Goal: Check status: Check status

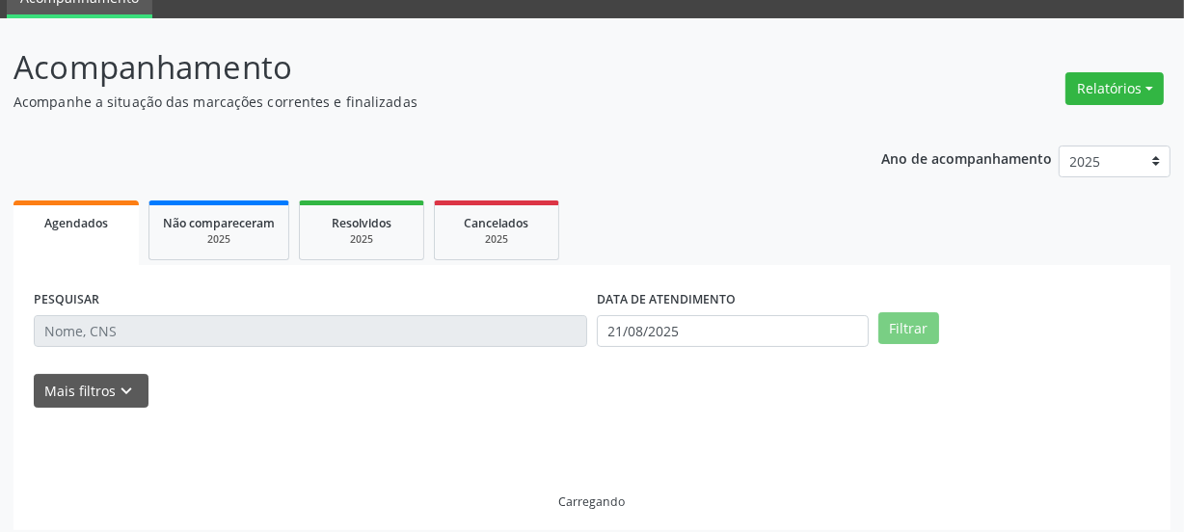
scroll to position [98, 0]
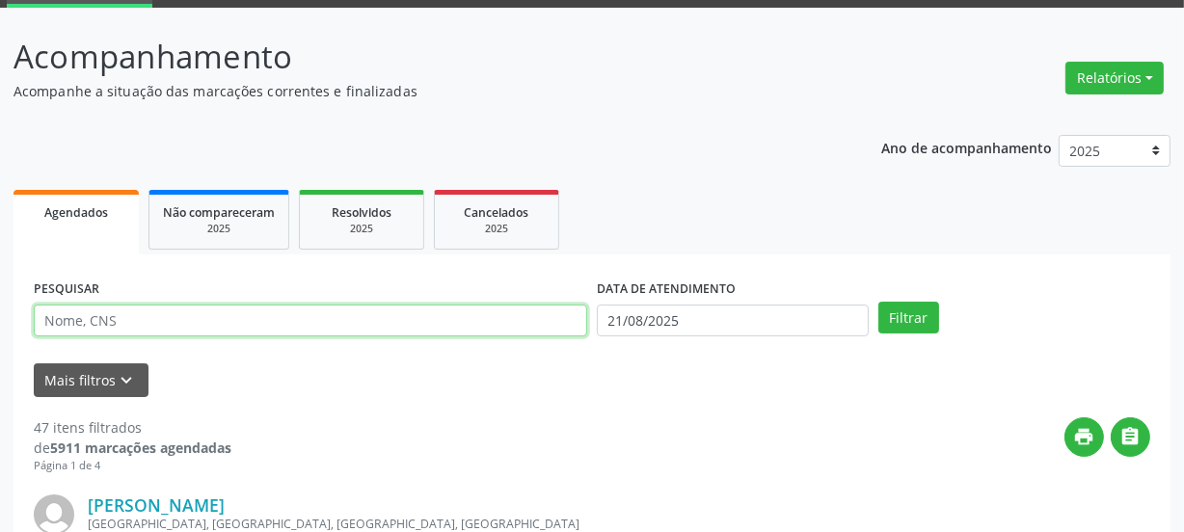
click at [387, 328] on input "text" at bounding box center [311, 321] width 554 height 33
type input "[PERSON_NAME]"
click at [879, 302] on button "Filtrar" at bounding box center [909, 318] width 61 height 33
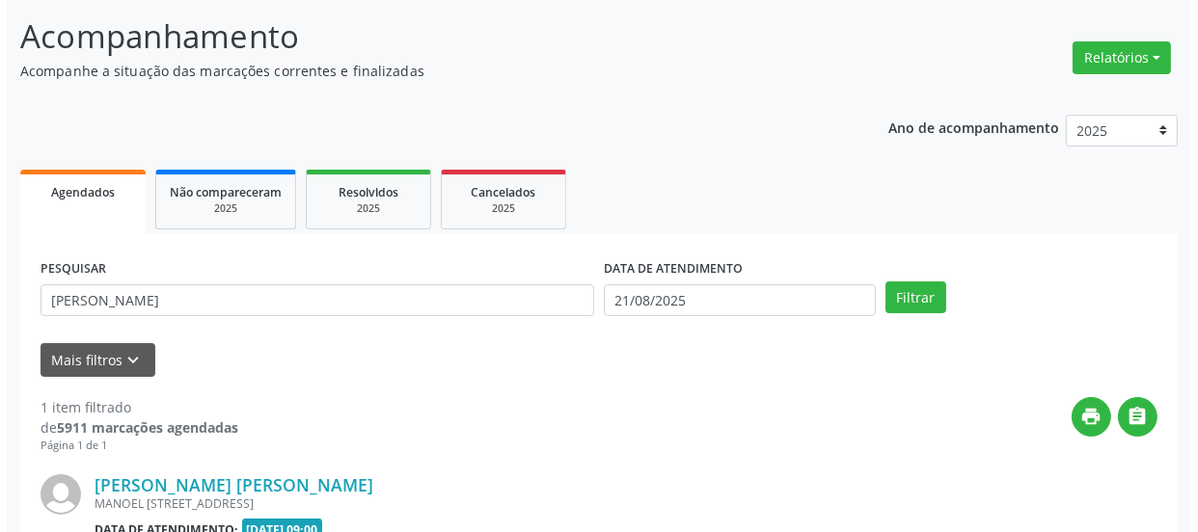
scroll to position [334, 0]
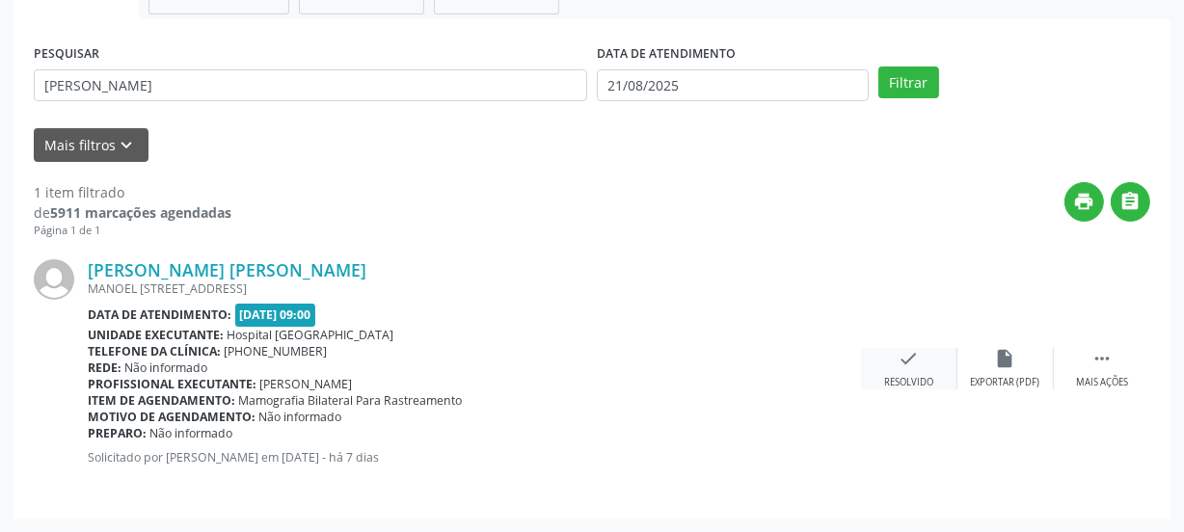
click at [943, 361] on div "check Resolvido" at bounding box center [909, 368] width 96 height 41
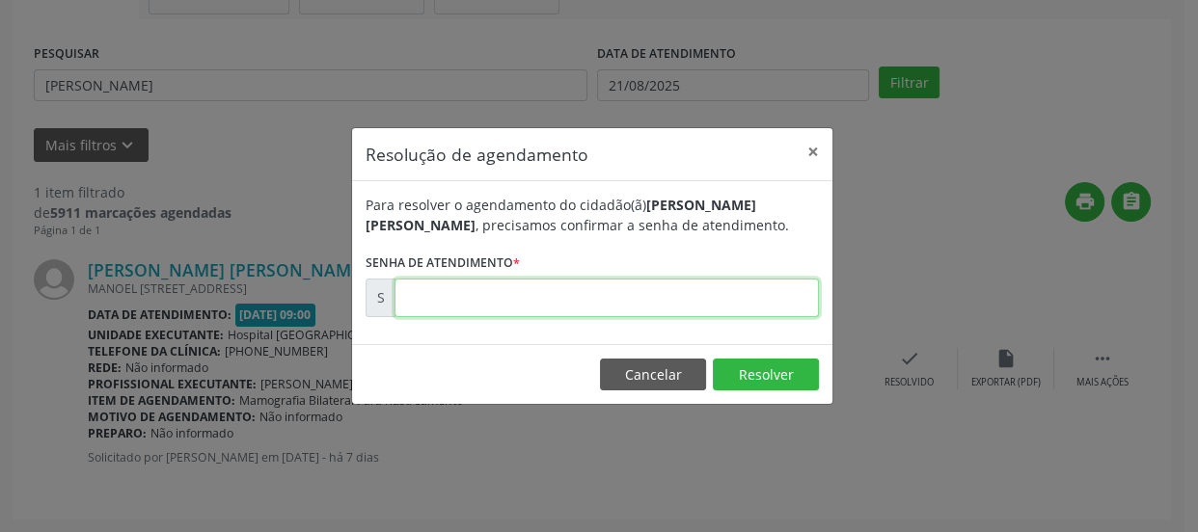
click at [664, 293] on input "text" at bounding box center [606, 298] width 424 height 39
type input "00171852"
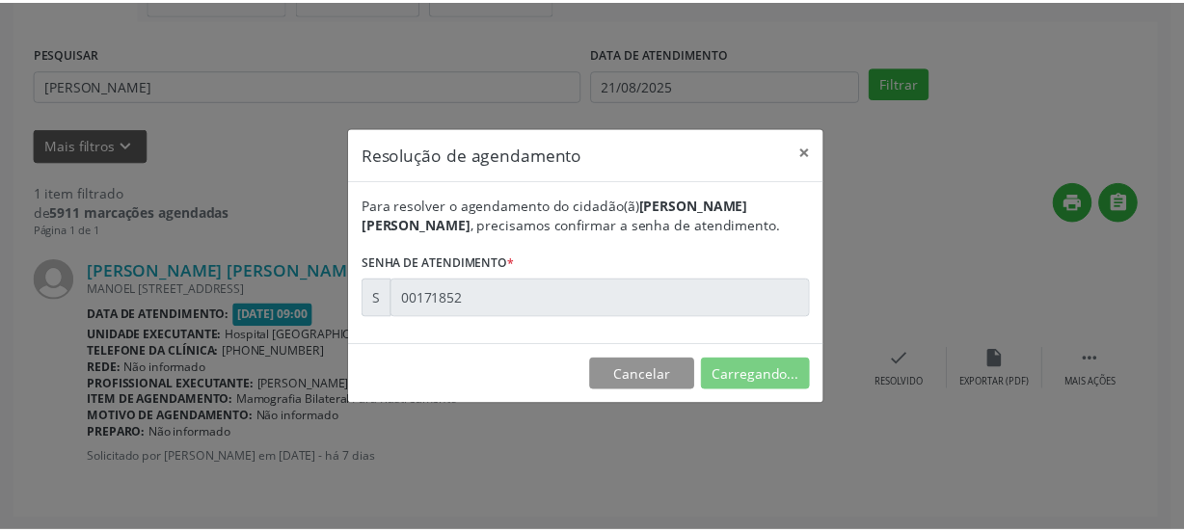
scroll to position [98, 0]
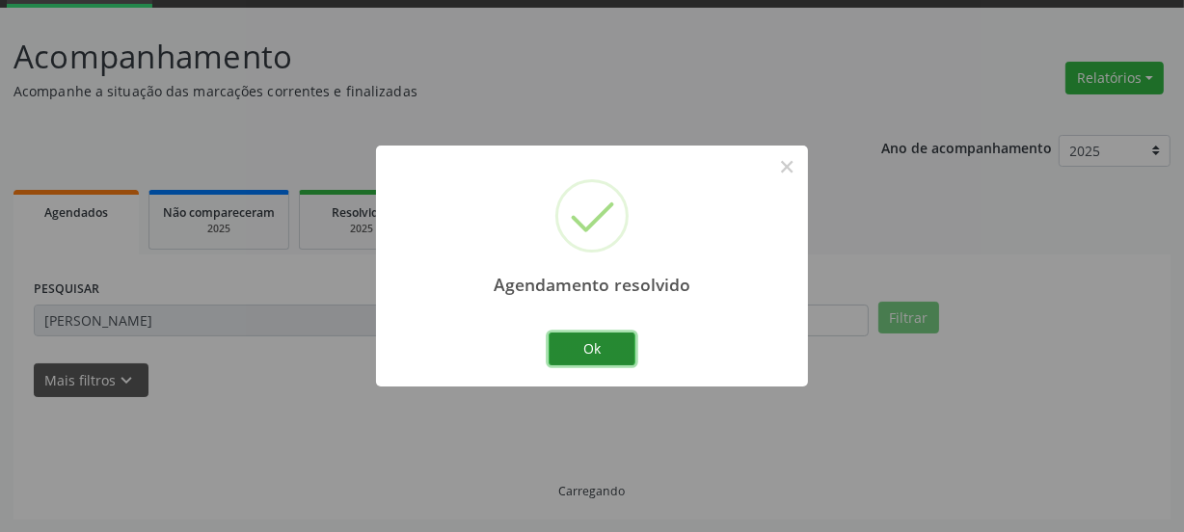
click at [610, 353] on button "Ok" at bounding box center [592, 349] width 87 height 33
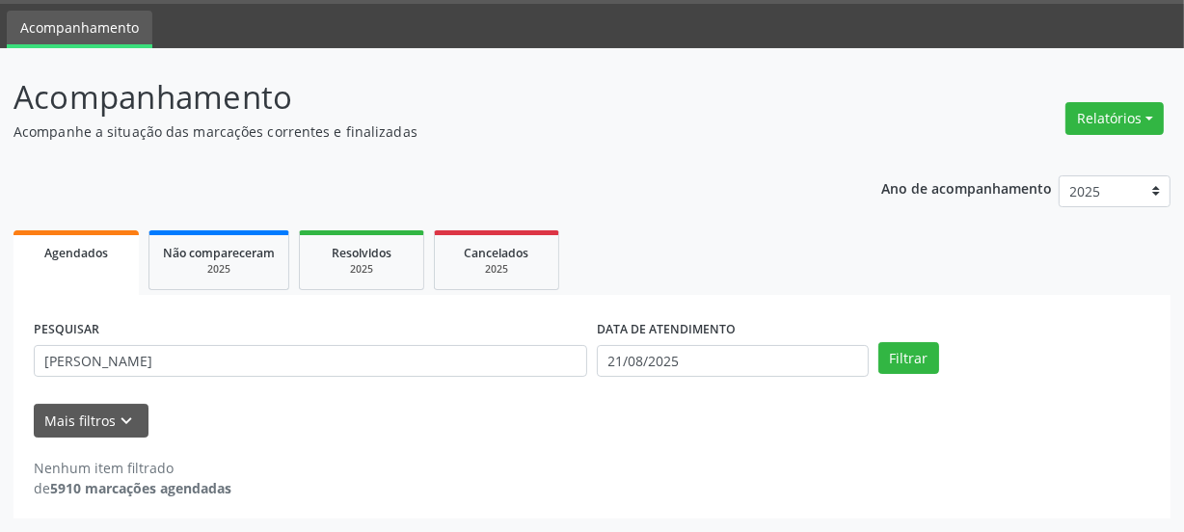
scroll to position [57, 0]
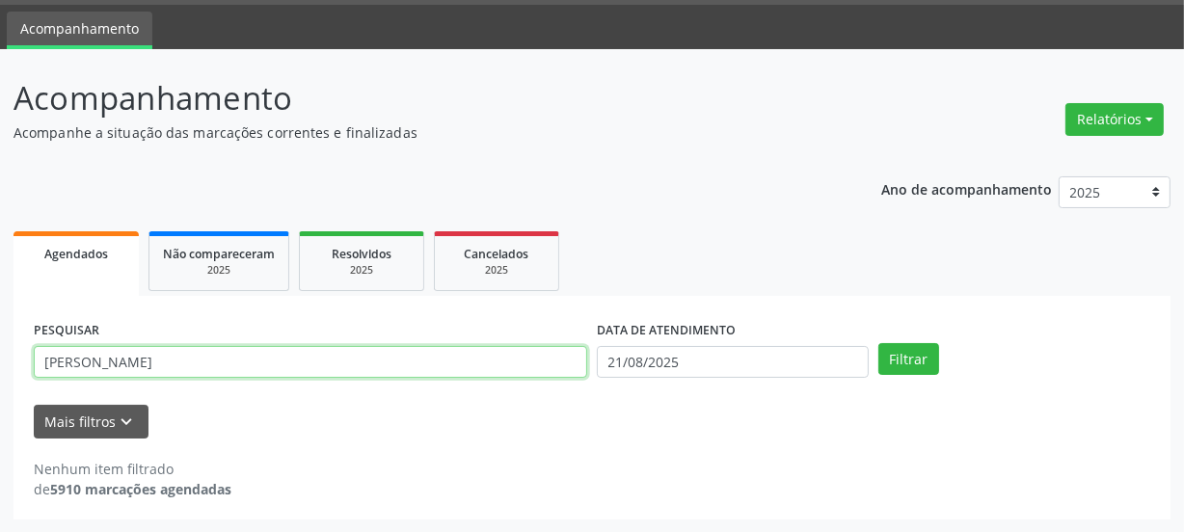
drag, startPoint x: 73, startPoint y: 352, endPoint x: 0, endPoint y: 351, distance: 73.3
click at [0, 351] on div "Acompanhamento Acompanhe a situação das marcações correntes e finalizadas Relat…" at bounding box center [592, 291] width 1184 height 484
type input "[PERSON_NAME]"
click at [879, 343] on button "Filtrar" at bounding box center [909, 359] width 61 height 33
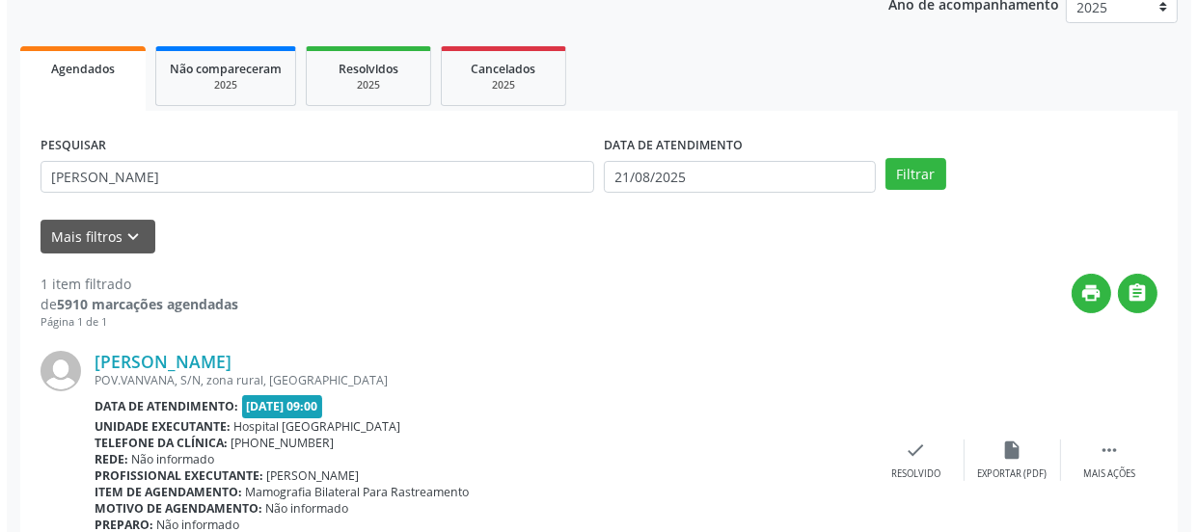
scroll to position [334, 0]
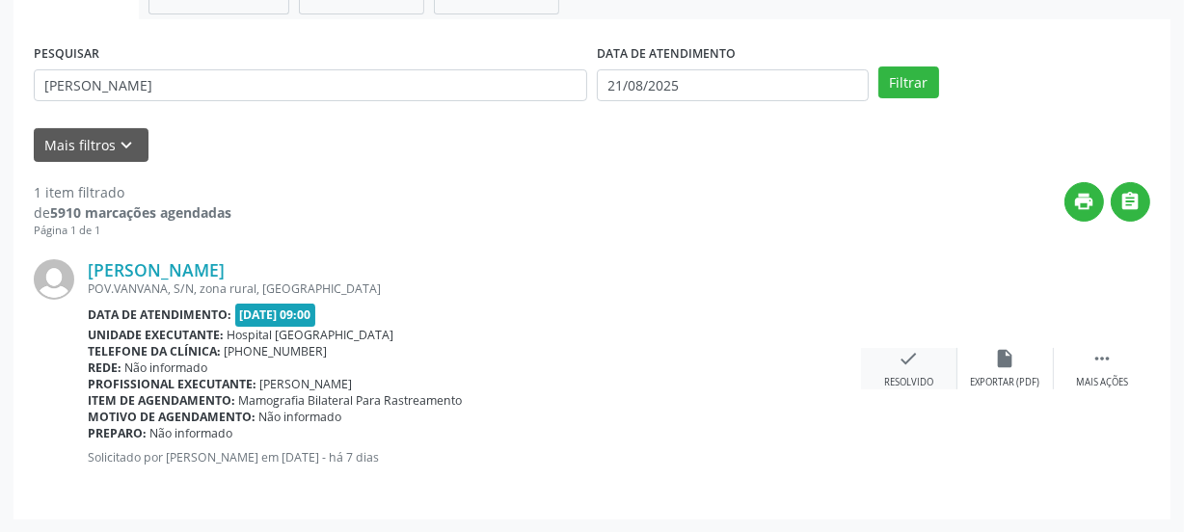
click at [933, 364] on div "check Resolvido" at bounding box center [909, 368] width 96 height 41
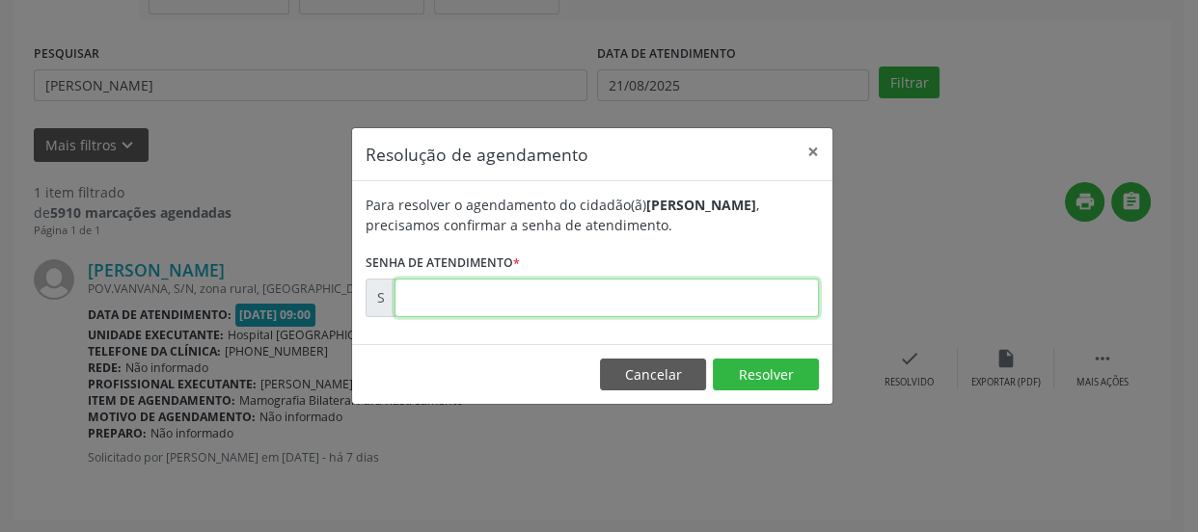
click at [642, 287] on input "text" at bounding box center [606, 298] width 424 height 39
type input "00171735"
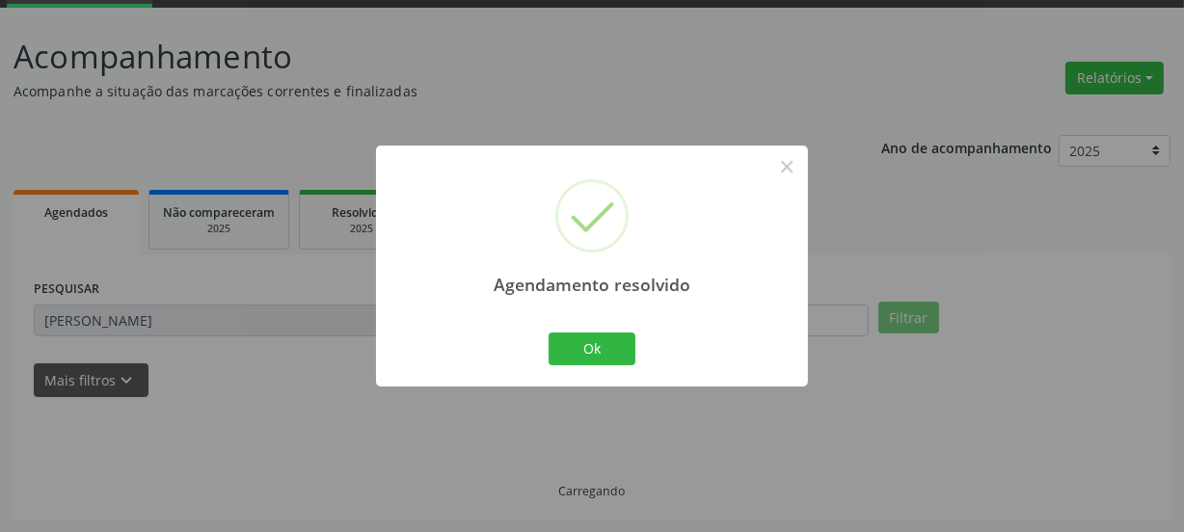
scroll to position [57, 0]
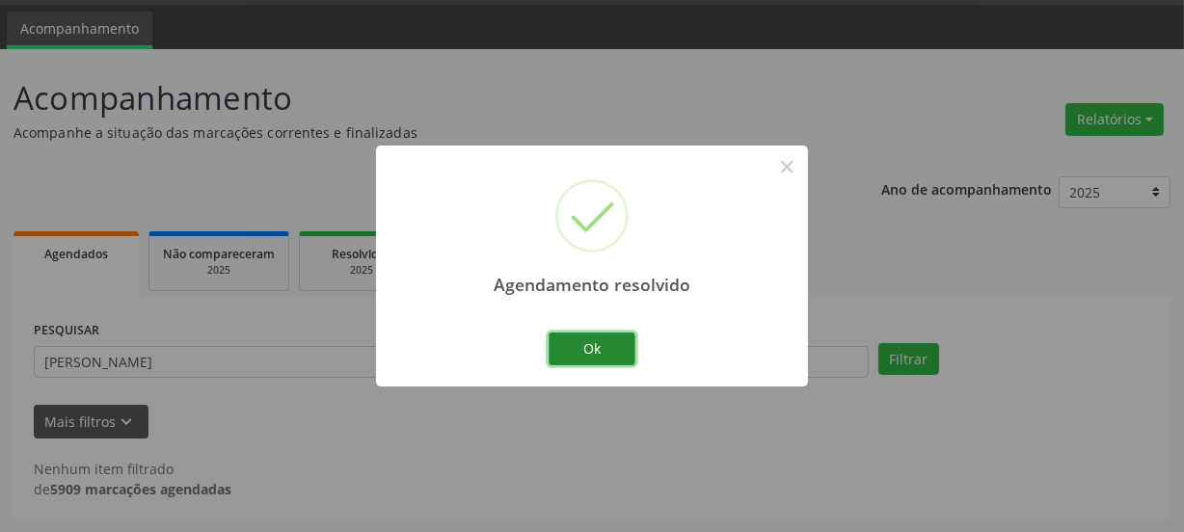
click at [581, 348] on button "Ok" at bounding box center [592, 349] width 87 height 33
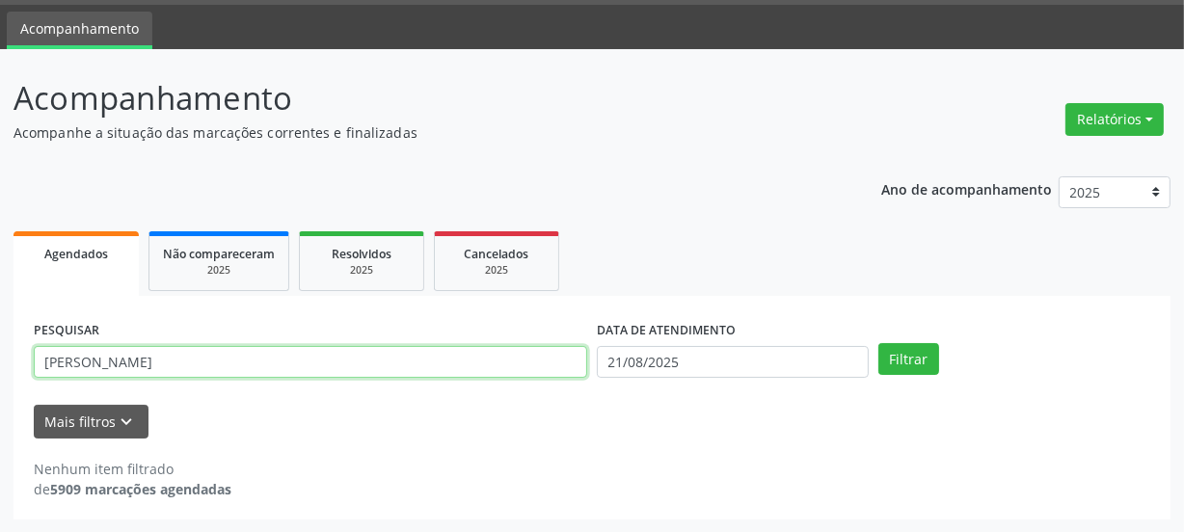
drag, startPoint x: 39, startPoint y: 366, endPoint x: 0, endPoint y: 366, distance: 38.6
click at [0, 366] on div "Acompanhamento Acompanhe a situação das marcações correntes e finalizadas Relat…" at bounding box center [592, 291] width 1184 height 484
type input "givo"
click at [879, 343] on button "Filtrar" at bounding box center [909, 359] width 61 height 33
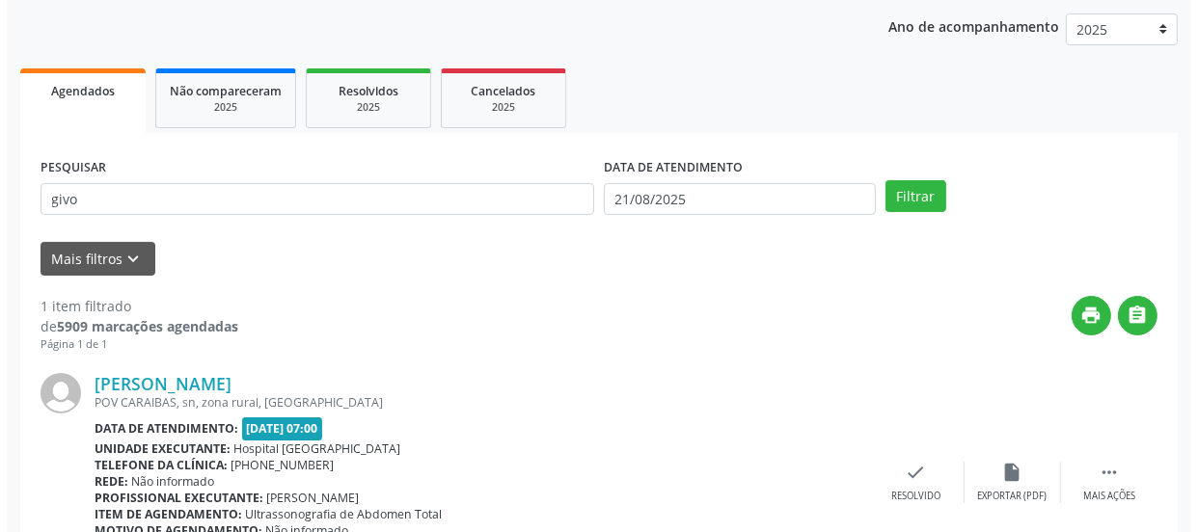
scroll to position [334, 0]
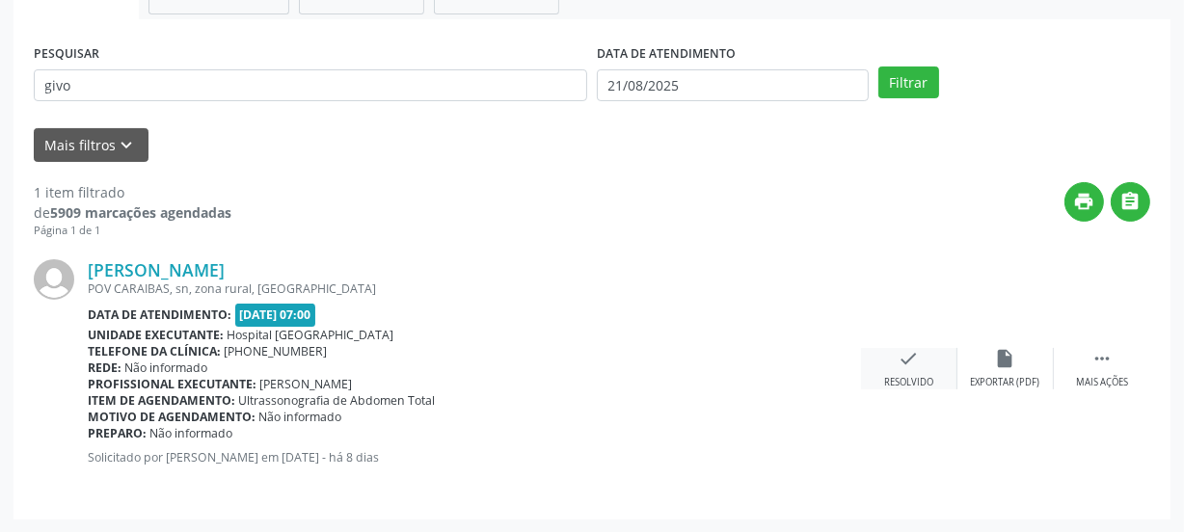
click at [927, 368] on div "check Resolvido" at bounding box center [909, 368] width 96 height 41
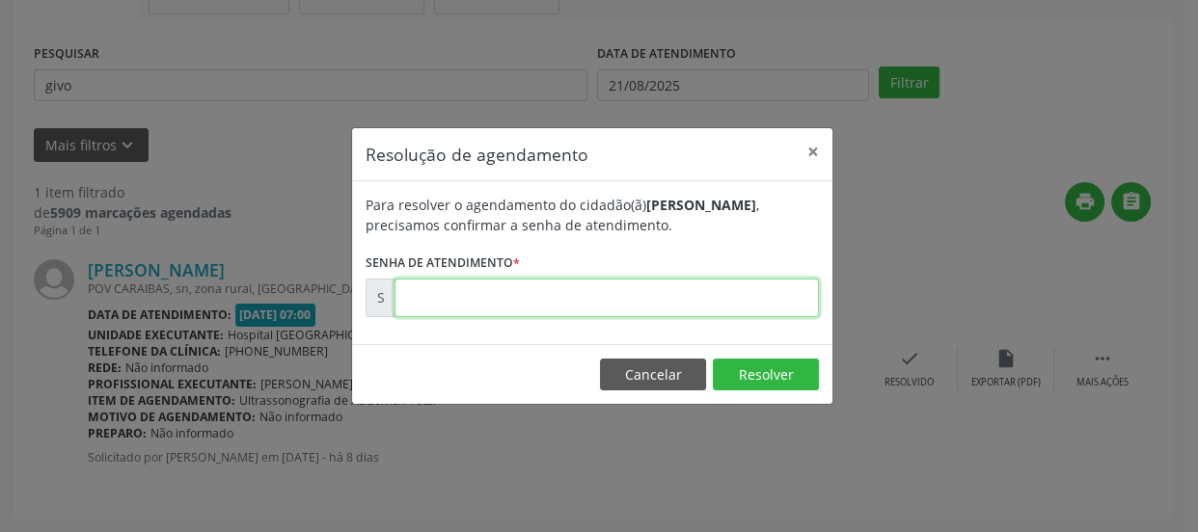
click at [780, 300] on input "text" at bounding box center [606, 298] width 424 height 39
type input "00171618"
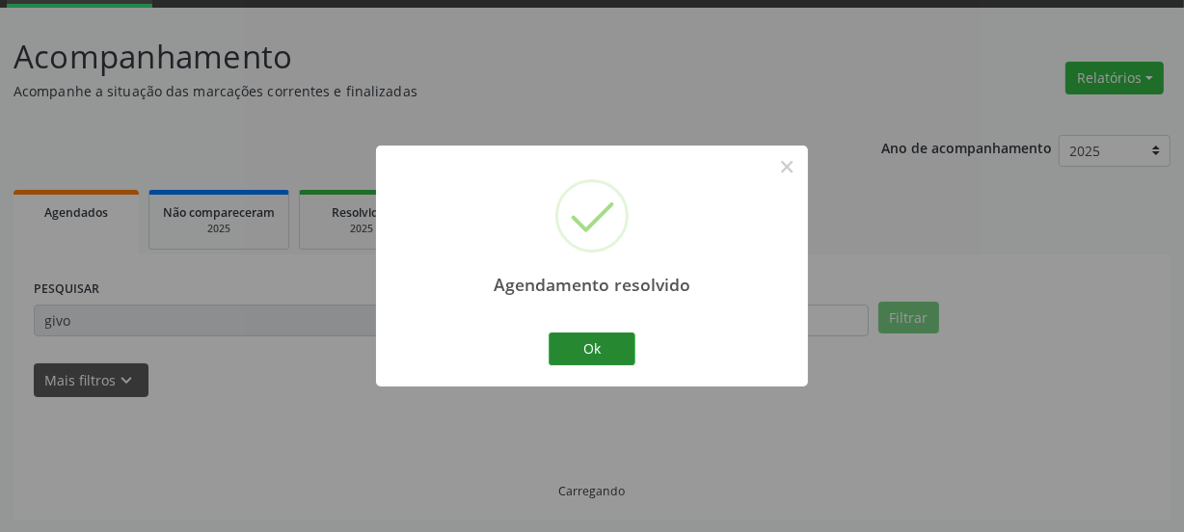
scroll to position [57, 0]
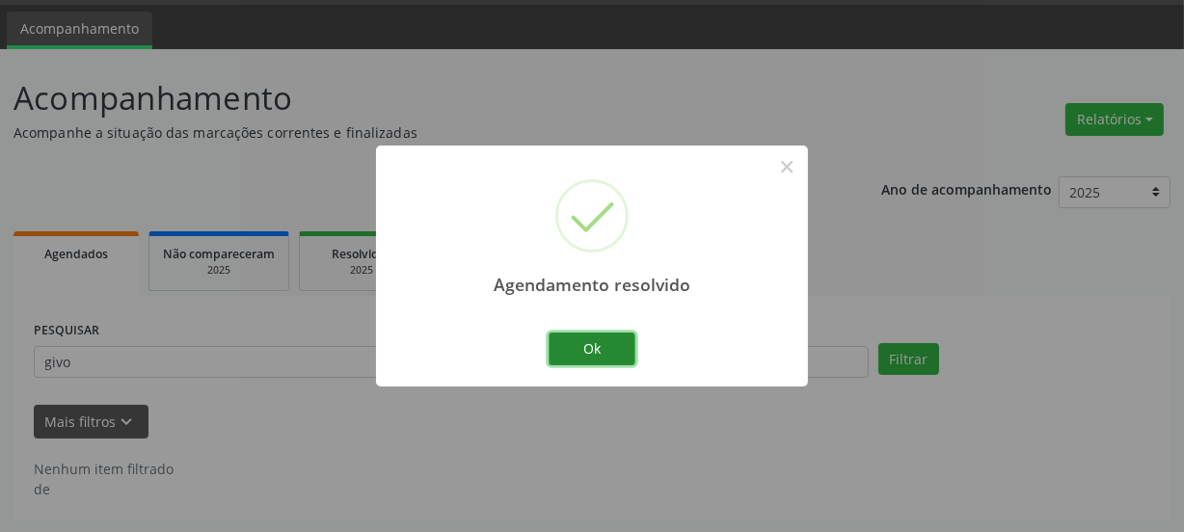
click at [610, 352] on button "Ok" at bounding box center [592, 349] width 87 height 33
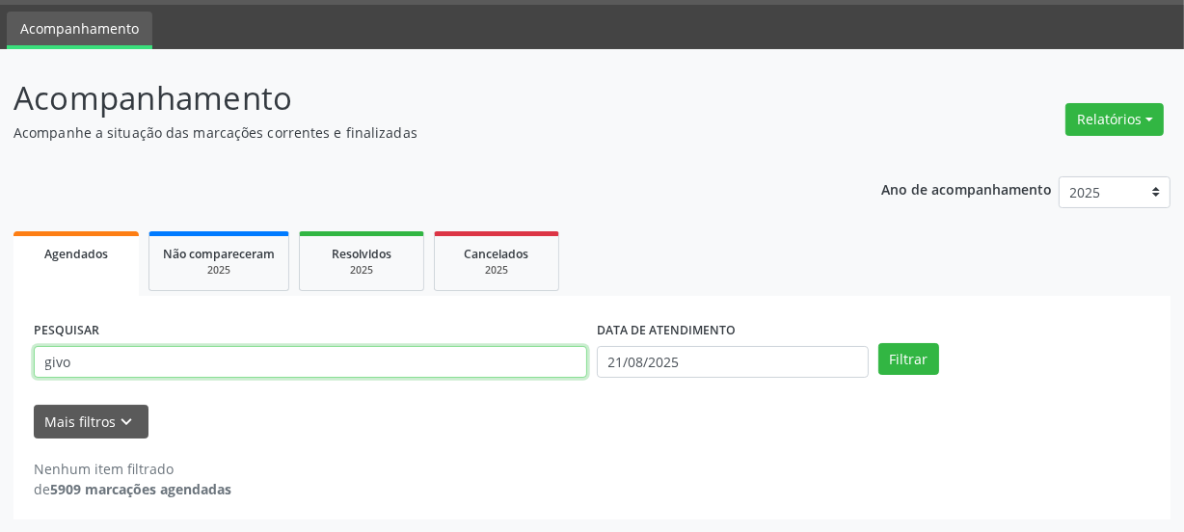
drag, startPoint x: 197, startPoint y: 363, endPoint x: 0, endPoint y: 367, distance: 196.8
click at [0, 367] on div "Acompanhamento Acompanhe a situação das marcações correntes e finalizadas Relat…" at bounding box center [592, 291] width 1184 height 484
type input "judite"
click at [879, 343] on button "Filtrar" at bounding box center [909, 359] width 61 height 33
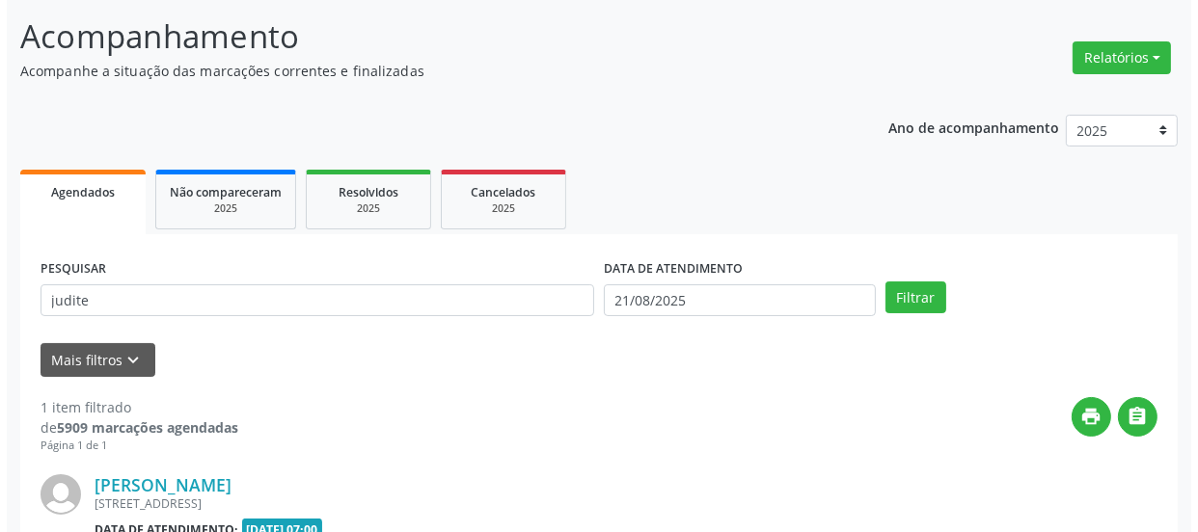
scroll to position [334, 0]
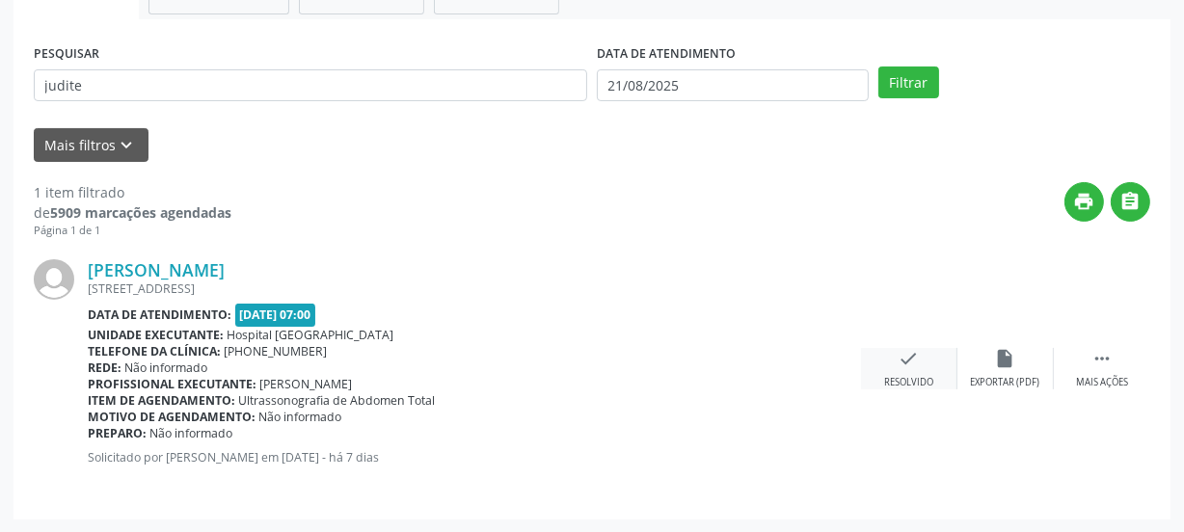
click at [918, 369] on div "check Resolvido" at bounding box center [909, 368] width 96 height 41
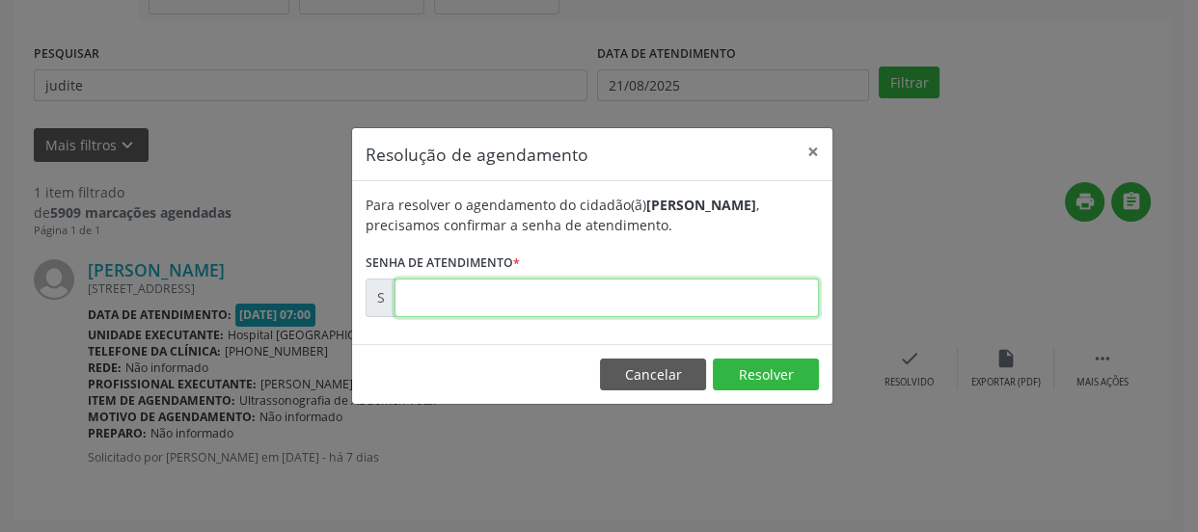
click at [733, 294] on input "text" at bounding box center [606, 298] width 424 height 39
type input "00171812"
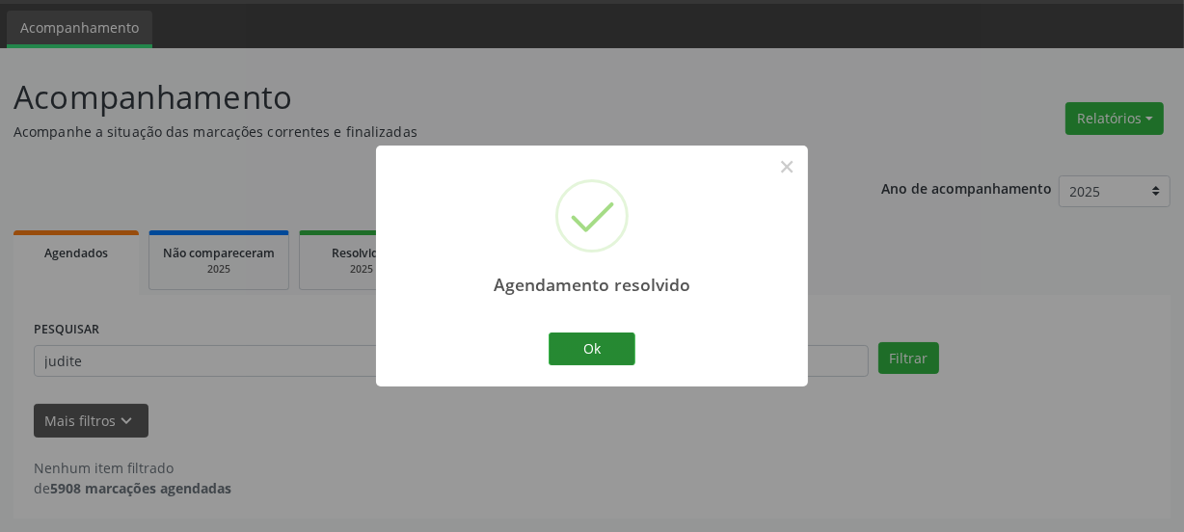
scroll to position [57, 0]
click at [635, 346] on button "Ok" at bounding box center [592, 349] width 87 height 33
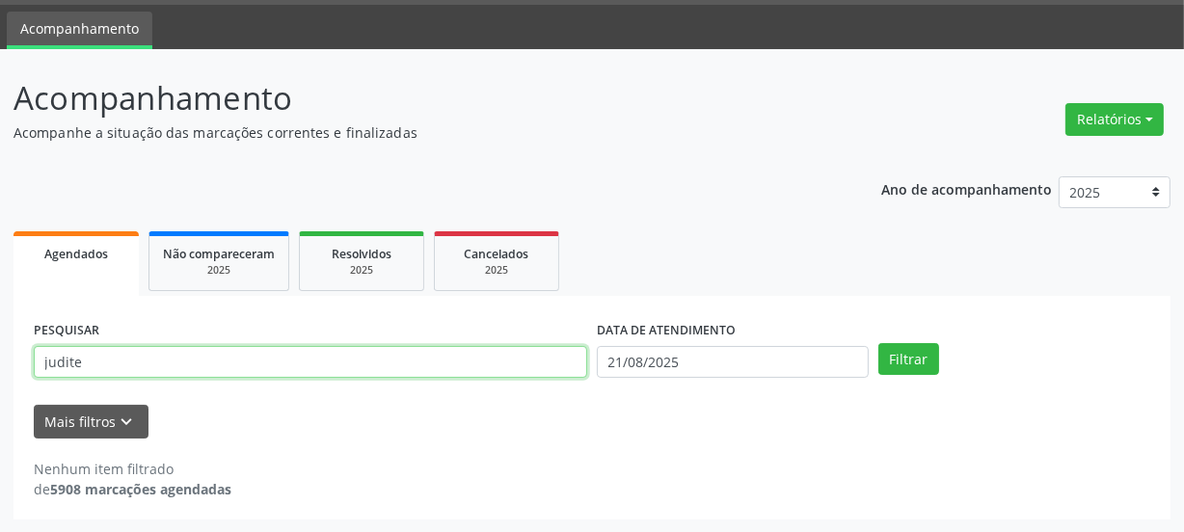
drag, startPoint x: 171, startPoint y: 360, endPoint x: 0, endPoint y: 376, distance: 171.5
click at [0, 376] on div "Acompanhamento Acompanhe a situação das marcações correntes e finalizadas Relat…" at bounding box center [592, 291] width 1184 height 484
type input "mari"
click at [879, 343] on button "Filtrar" at bounding box center [909, 359] width 61 height 33
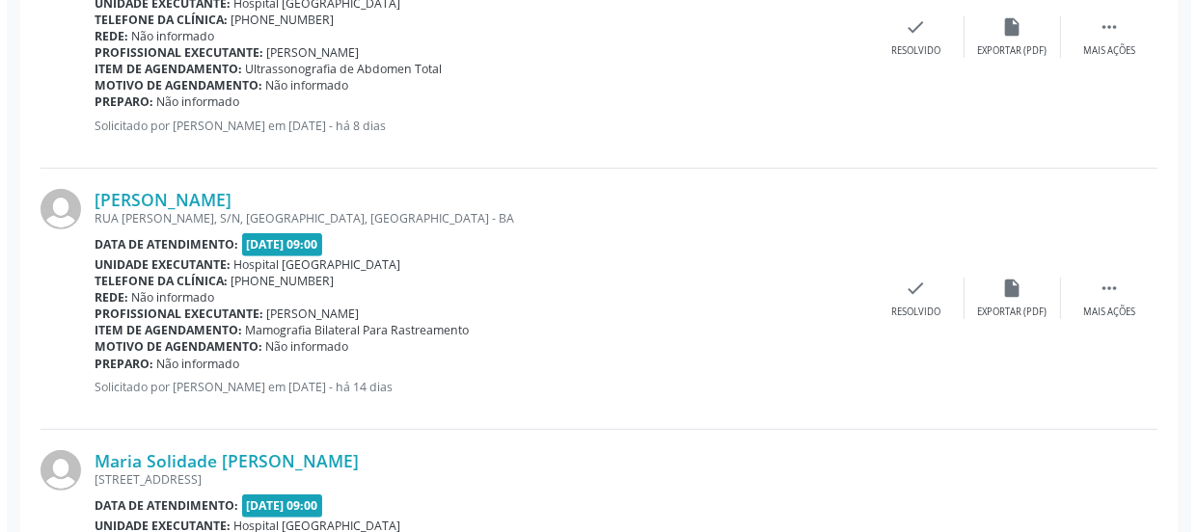
scroll to position [495, 0]
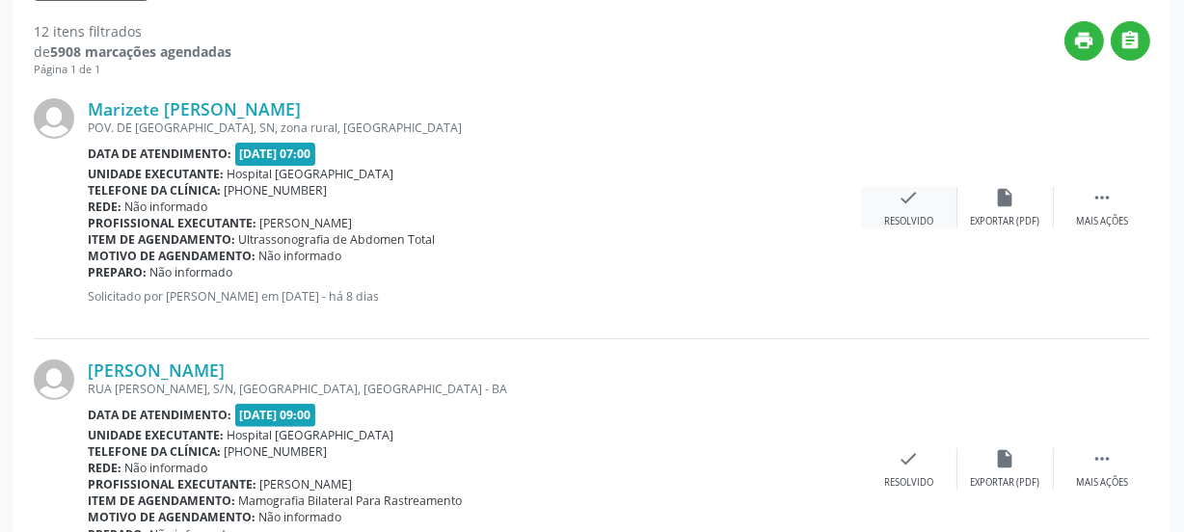
click at [893, 211] on div "check Resolvido" at bounding box center [909, 207] width 96 height 41
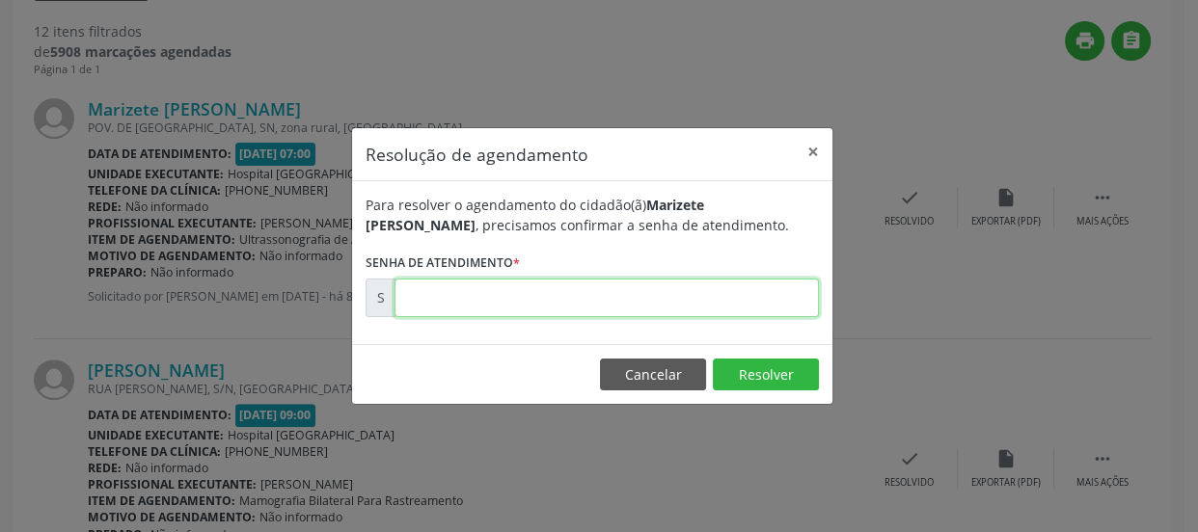
click at [727, 288] on input "text" at bounding box center [606, 298] width 424 height 39
type input "00171619"
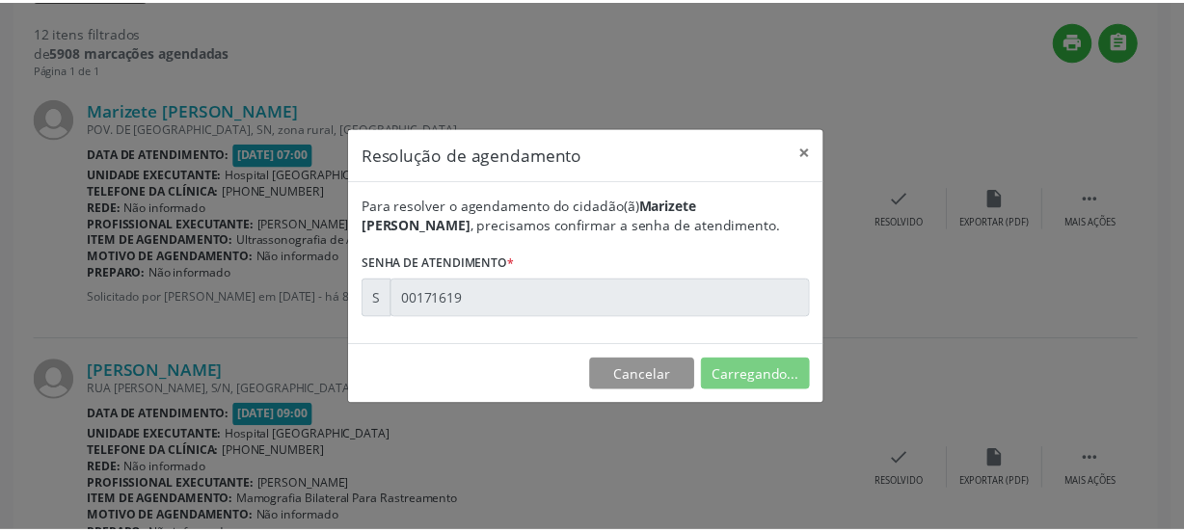
scroll to position [98, 0]
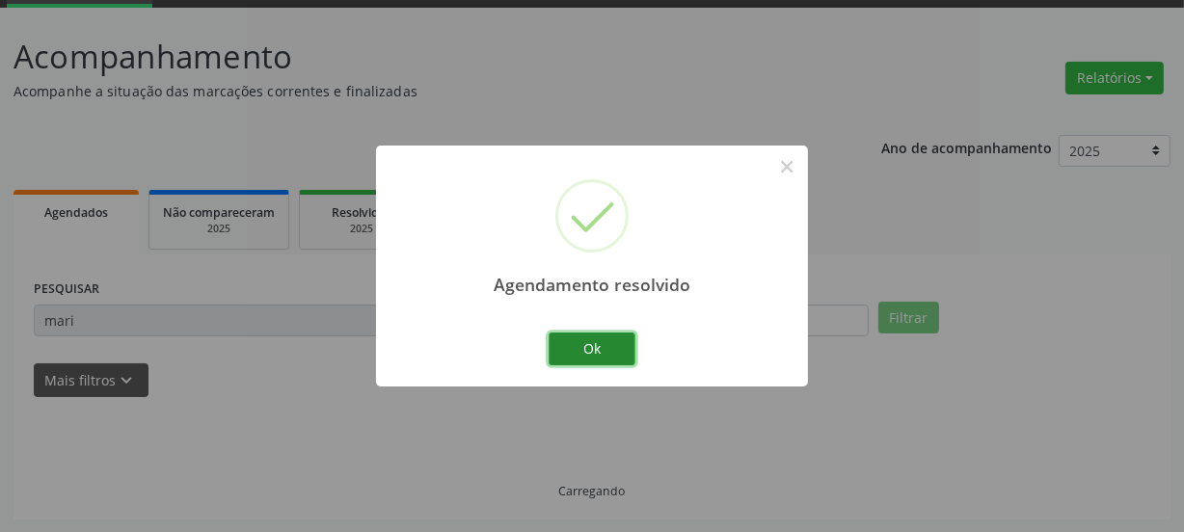
click at [606, 351] on button "Ok" at bounding box center [592, 349] width 87 height 33
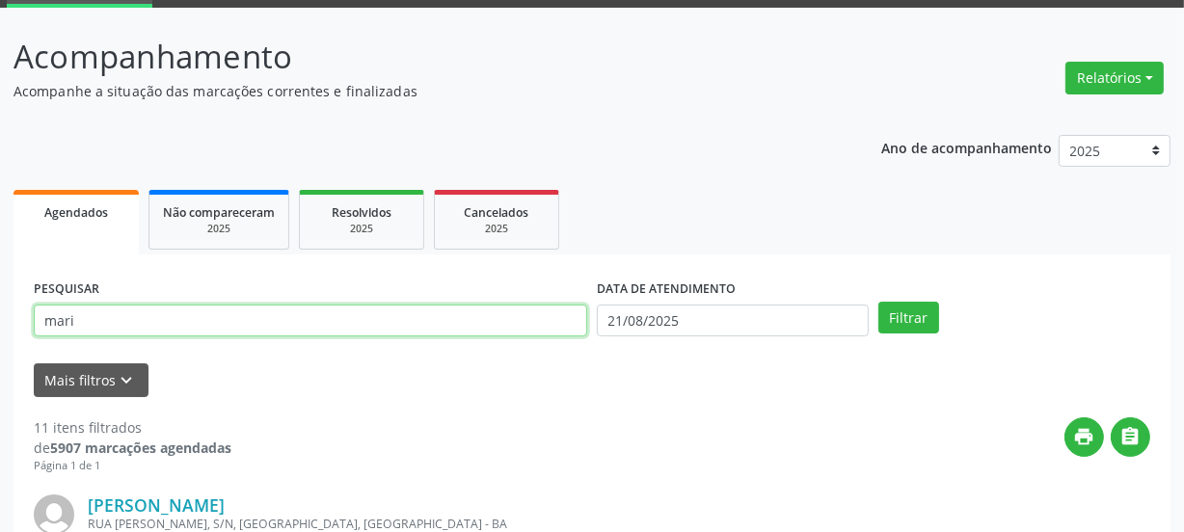
drag, startPoint x: 82, startPoint y: 308, endPoint x: 0, endPoint y: 303, distance: 82.1
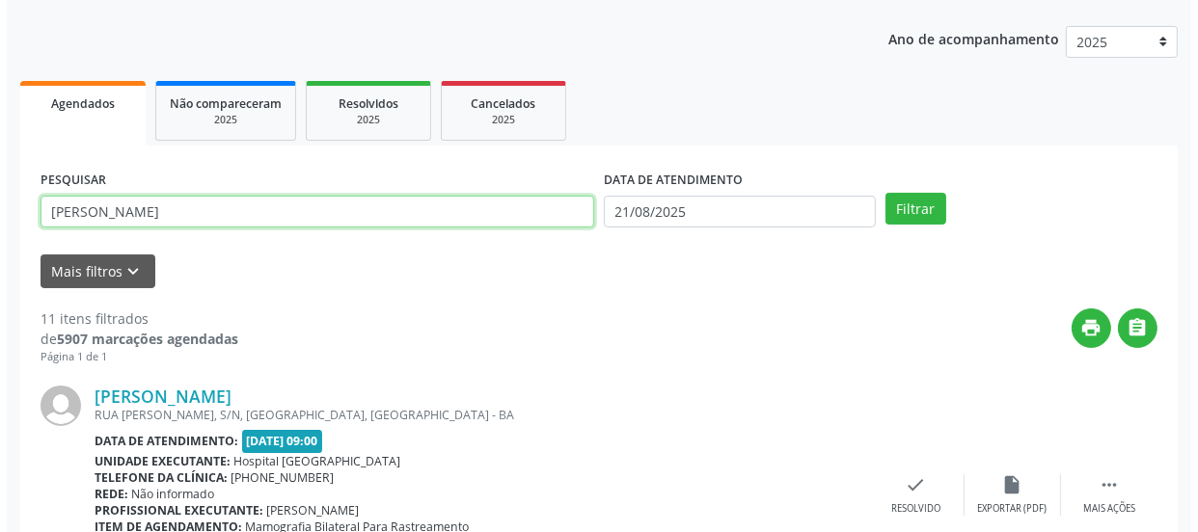
scroll to position [449, 0]
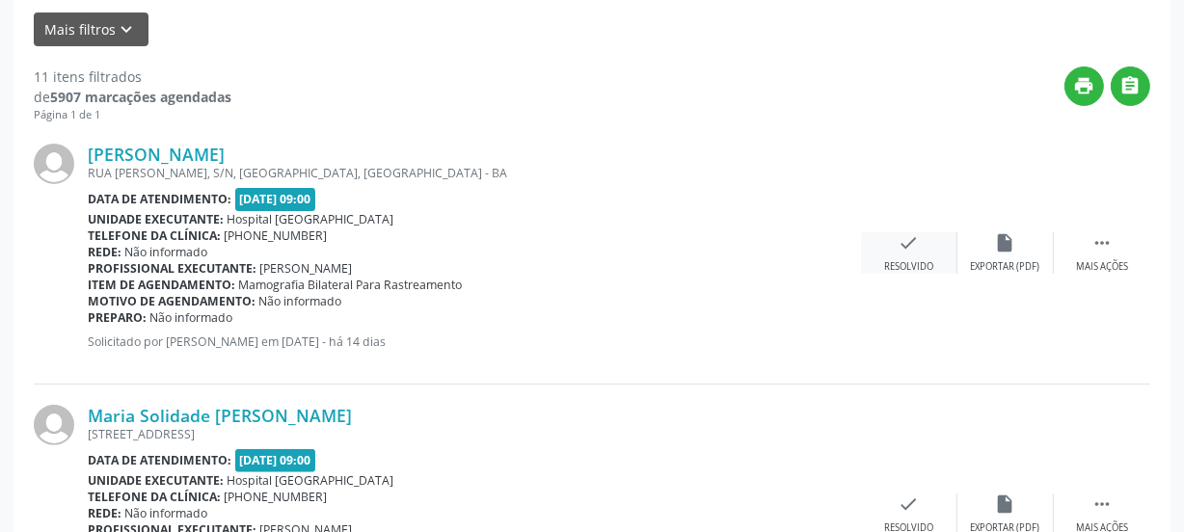
type input "[PERSON_NAME]"
click at [916, 257] on div "check Resolvido" at bounding box center [909, 252] width 96 height 41
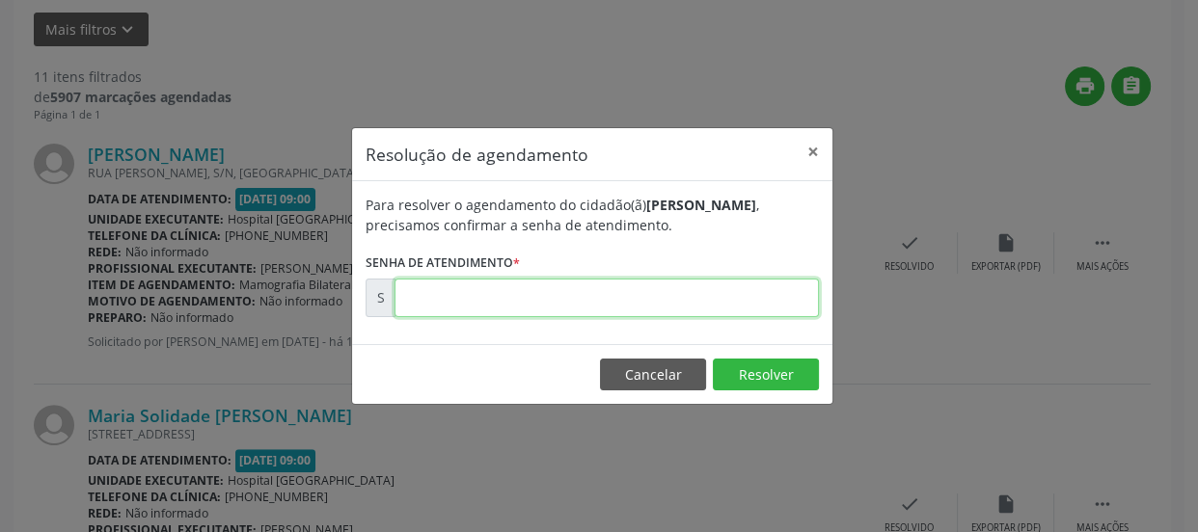
click at [670, 284] on input "text" at bounding box center [606, 298] width 424 height 39
type input "00170542"
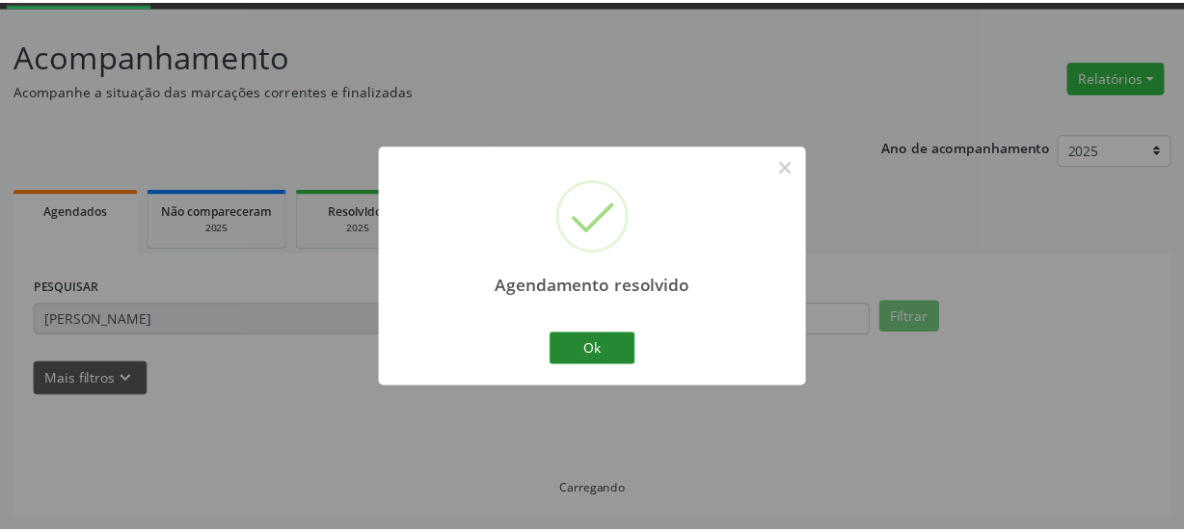
scroll to position [98, 0]
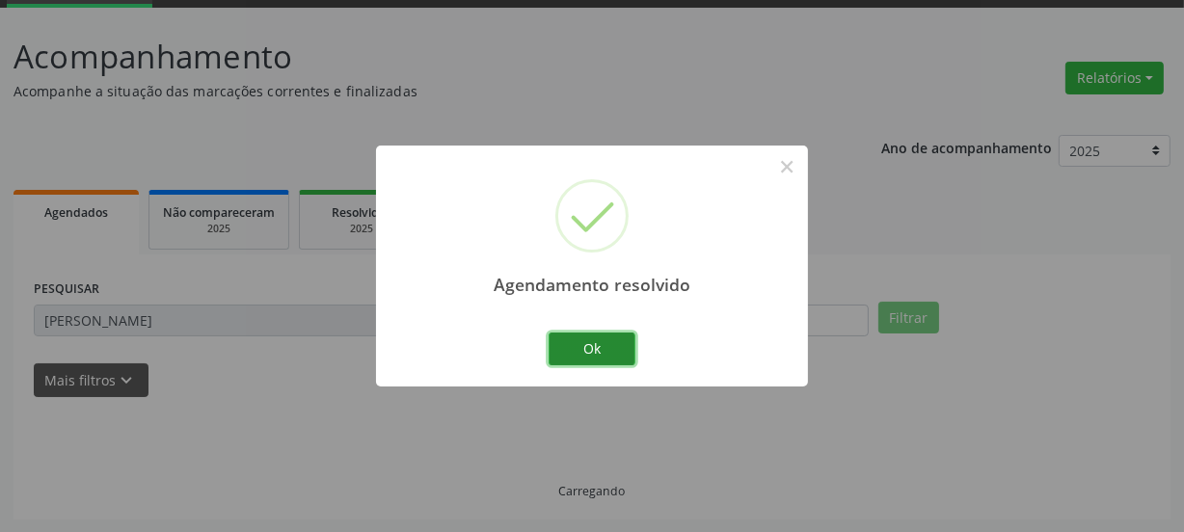
click at [610, 347] on button "Ok" at bounding box center [592, 349] width 87 height 33
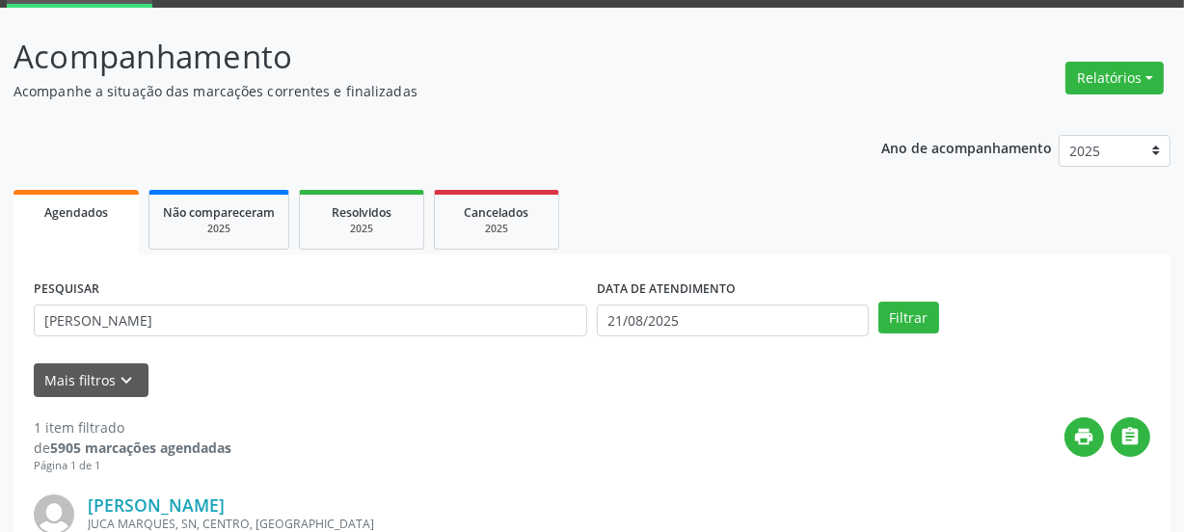
drag, startPoint x: 130, startPoint y: 338, endPoint x: 108, endPoint y: 331, distance: 23.2
click at [108, 331] on div "PESQUISAR [PERSON_NAME]" at bounding box center [310, 312] width 563 height 75
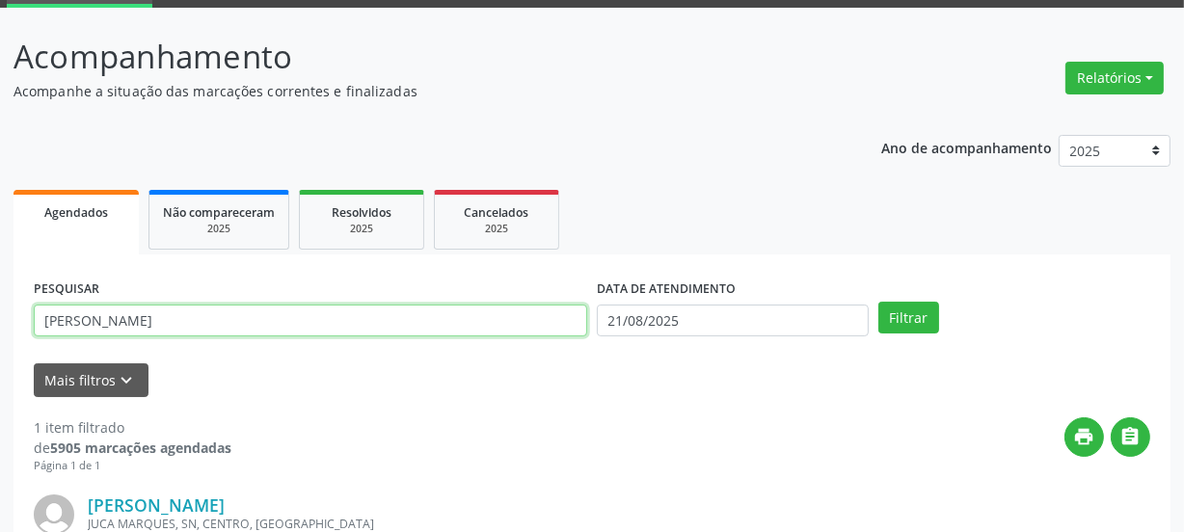
drag, startPoint x: 161, startPoint y: 320, endPoint x: 0, endPoint y: 341, distance: 162.5
click at [0, 341] on div "Acompanhamento Acompanhe a situação das marcações correntes e finalizadas Relat…" at bounding box center [592, 388] width 1184 height 761
type input "gassiane"
click at [879, 302] on button "Filtrar" at bounding box center [909, 318] width 61 height 33
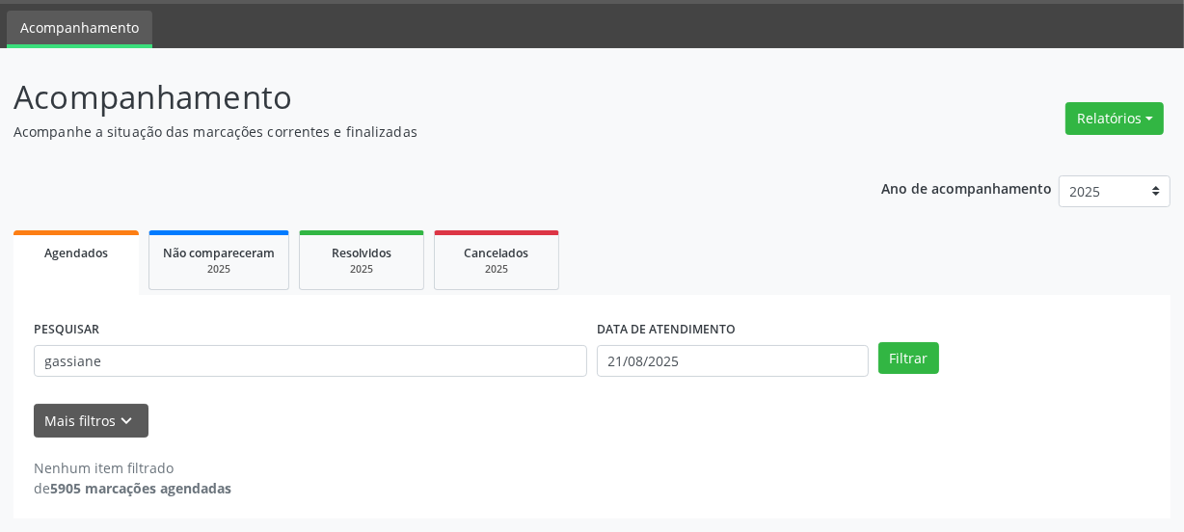
scroll to position [57, 0]
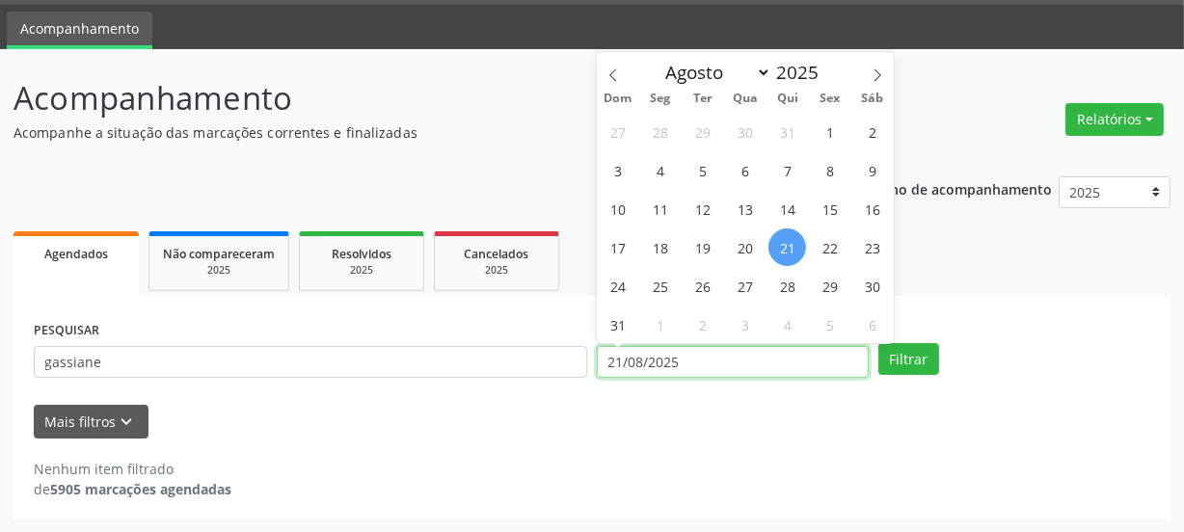
click at [619, 370] on input "21/08/2025" at bounding box center [733, 362] width 272 height 33
click at [756, 251] on span "20" at bounding box center [745, 248] width 38 height 38
type input "[DATE]"
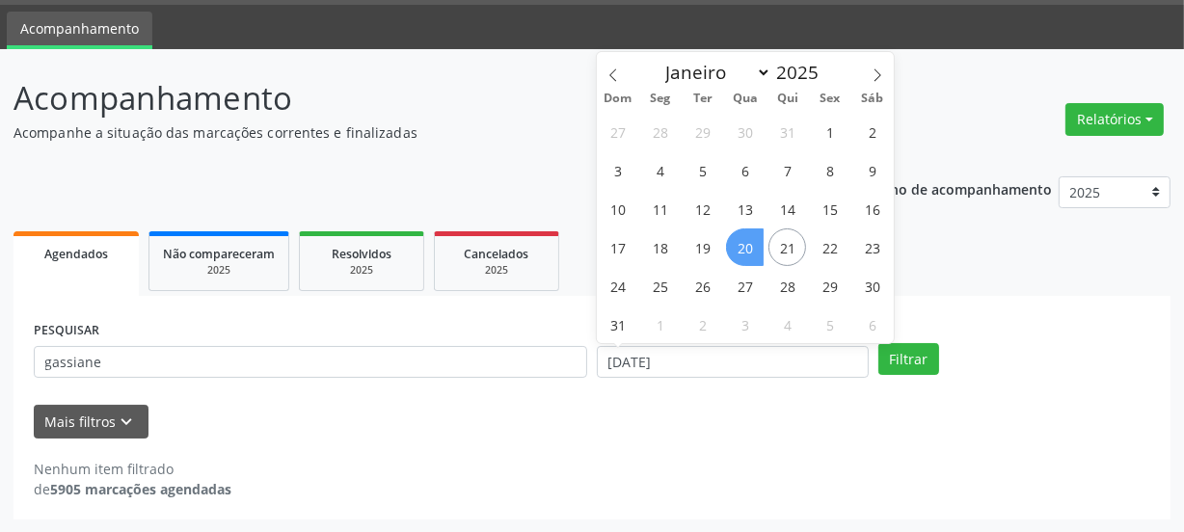
click at [756, 251] on span "20" at bounding box center [745, 248] width 38 height 38
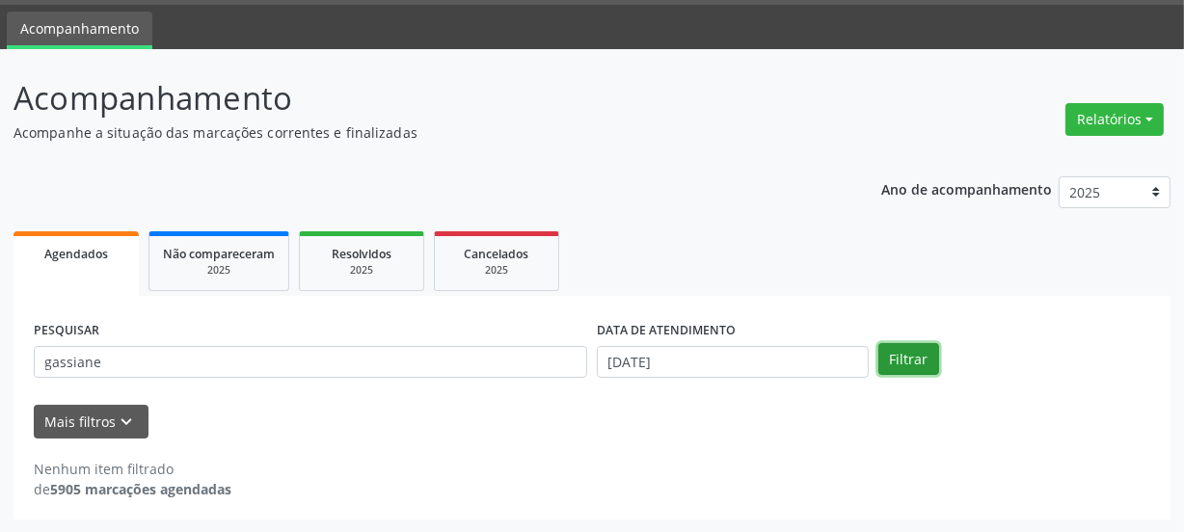
click at [923, 357] on button "Filtrar" at bounding box center [909, 359] width 61 height 33
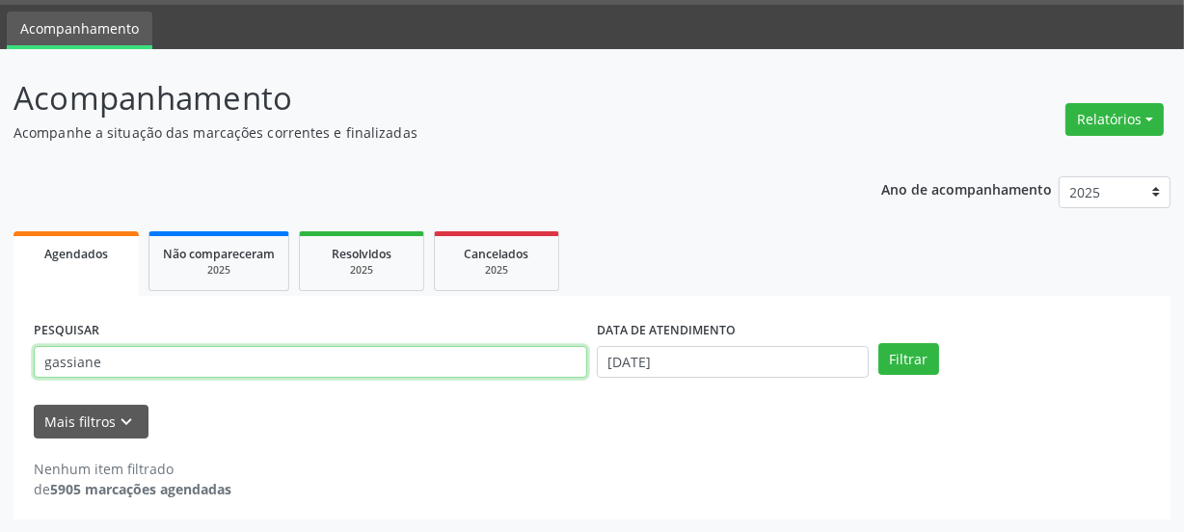
click at [53, 366] on input "gassiane" at bounding box center [311, 362] width 554 height 33
click at [57, 365] on input "gassiane" at bounding box center [311, 362] width 554 height 33
type input "gessiane"
click at [879, 343] on button "Filtrar" at bounding box center [909, 359] width 61 height 33
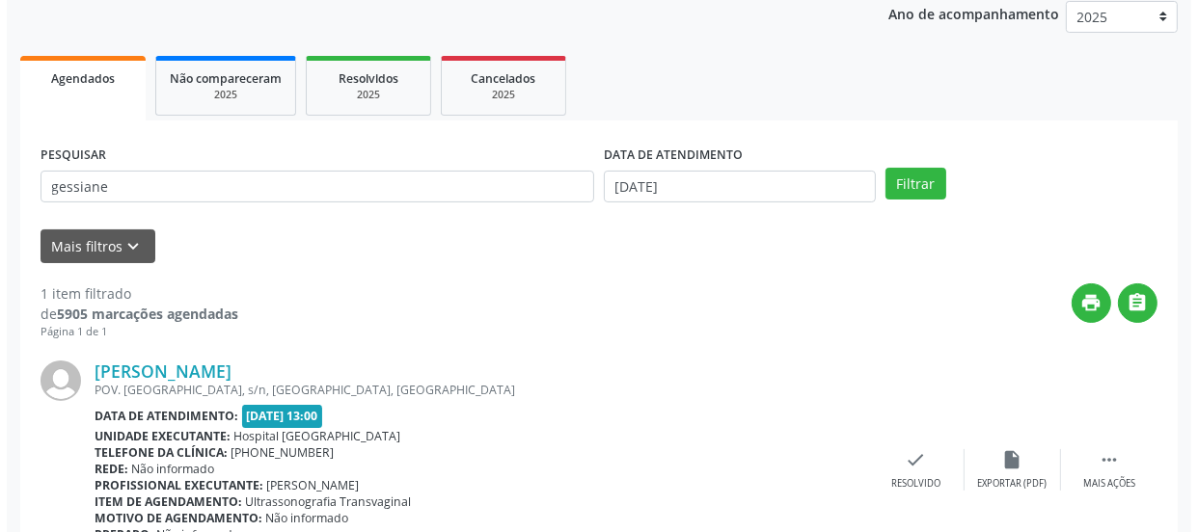
scroll to position [334, 0]
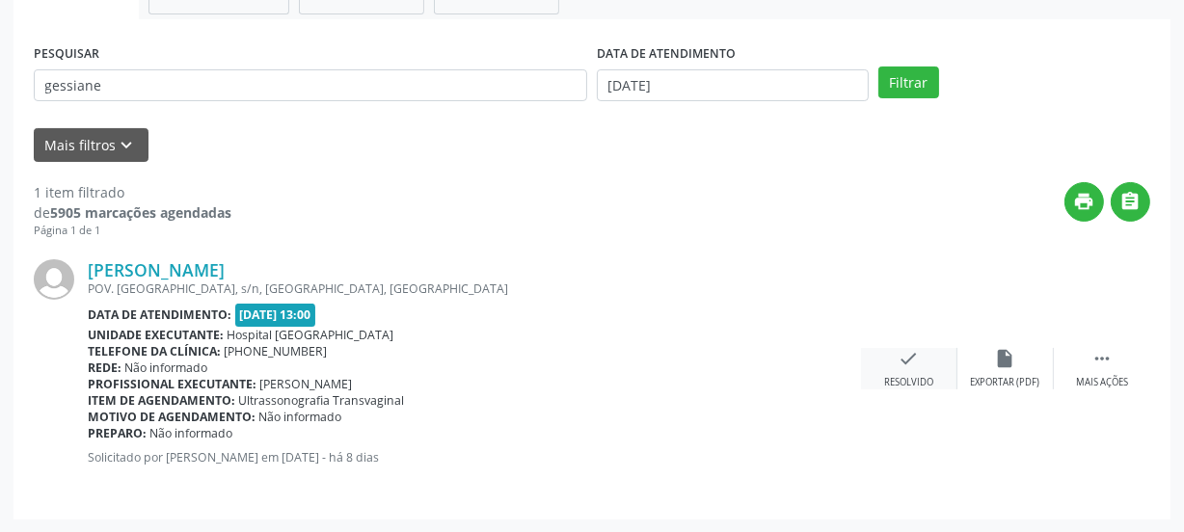
click at [911, 378] on div "Resolvido" at bounding box center [908, 383] width 49 height 14
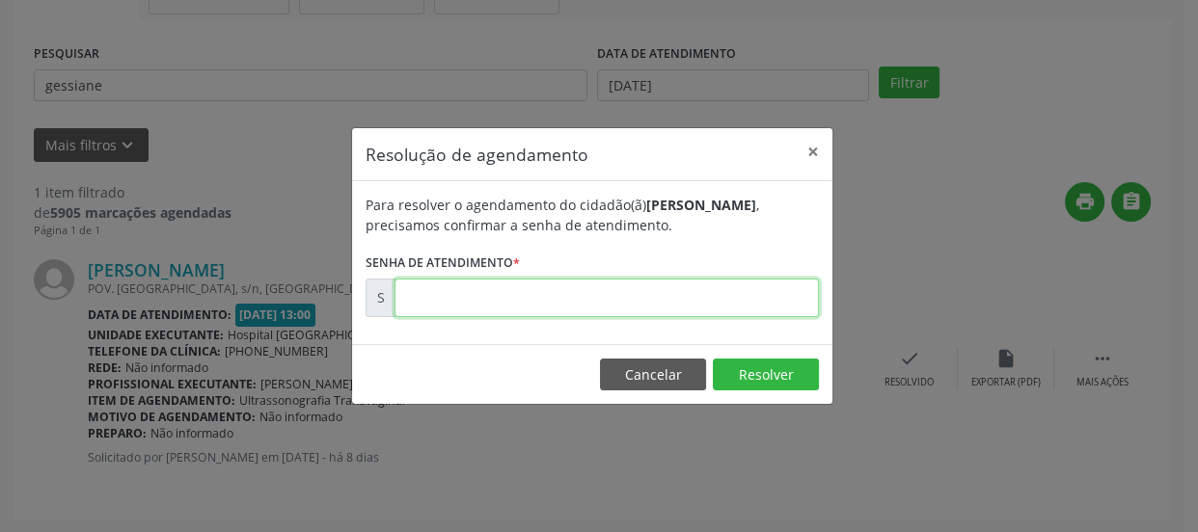
click at [806, 308] on input "text" at bounding box center [606, 298] width 424 height 39
type input "00171617"
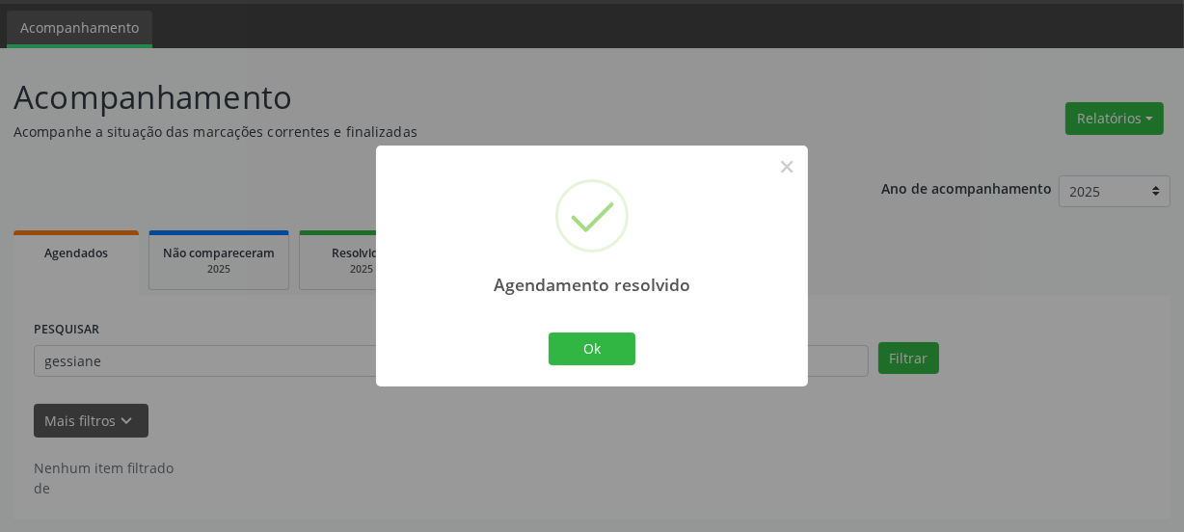
scroll to position [57, 0]
click at [599, 351] on button "Ok" at bounding box center [592, 349] width 87 height 33
